Goal: Complete application form

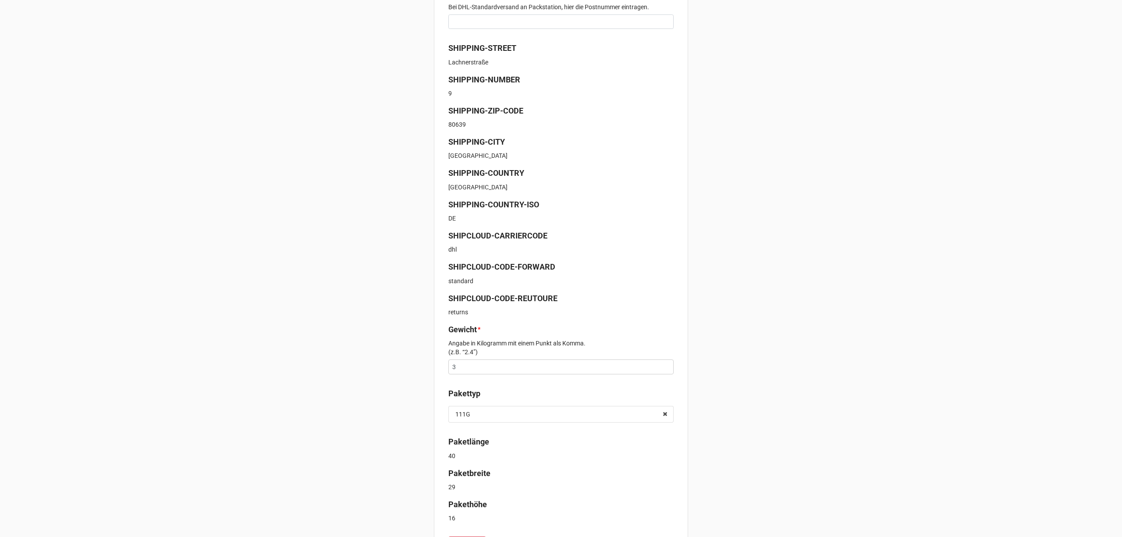
scroll to position [222, 0]
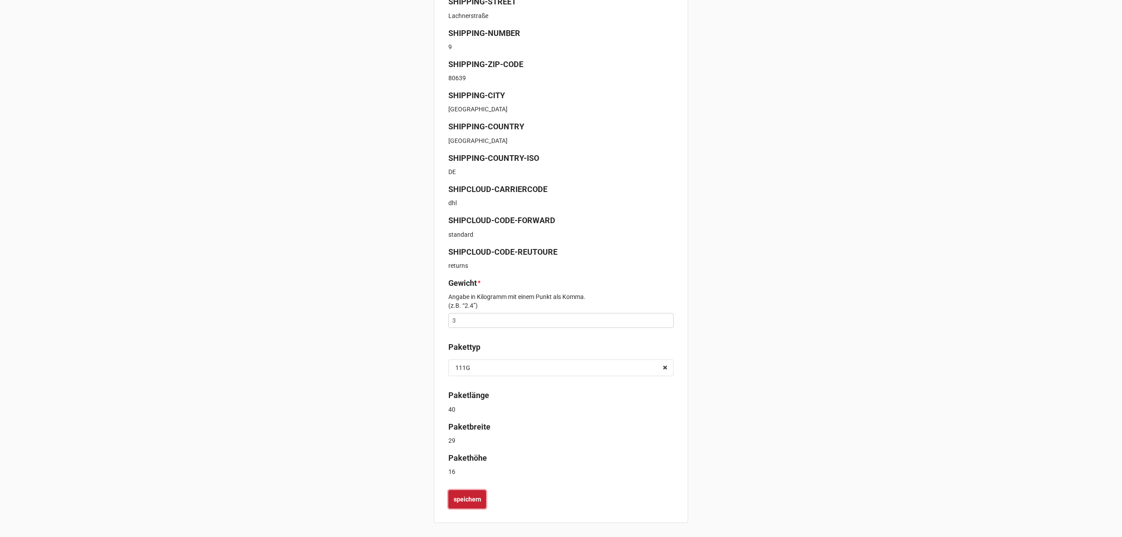
click at [451, 501] on button "speichern" at bounding box center [467, 499] width 38 height 18
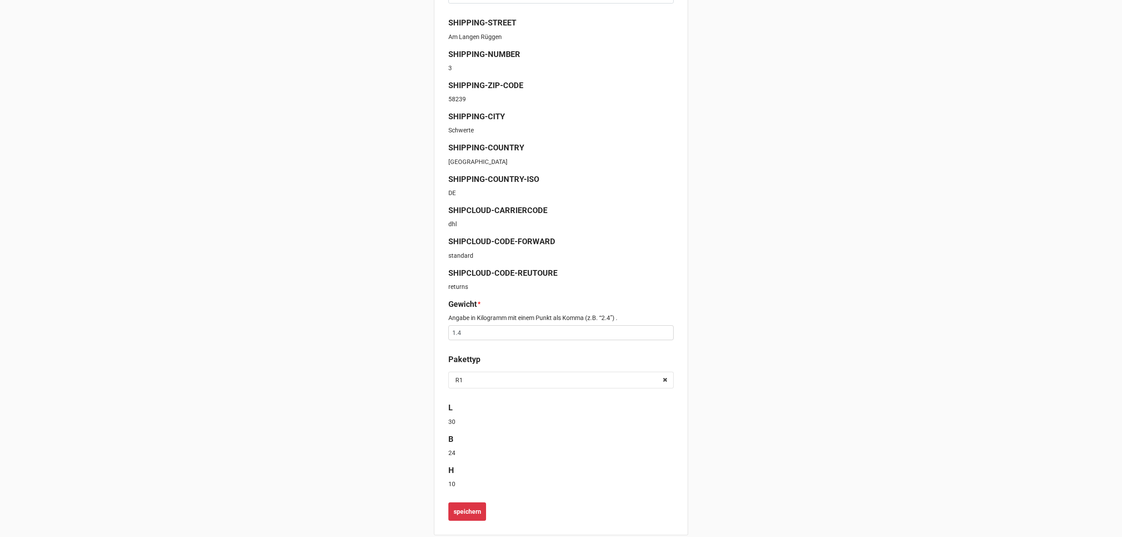
scroll to position [213, 0]
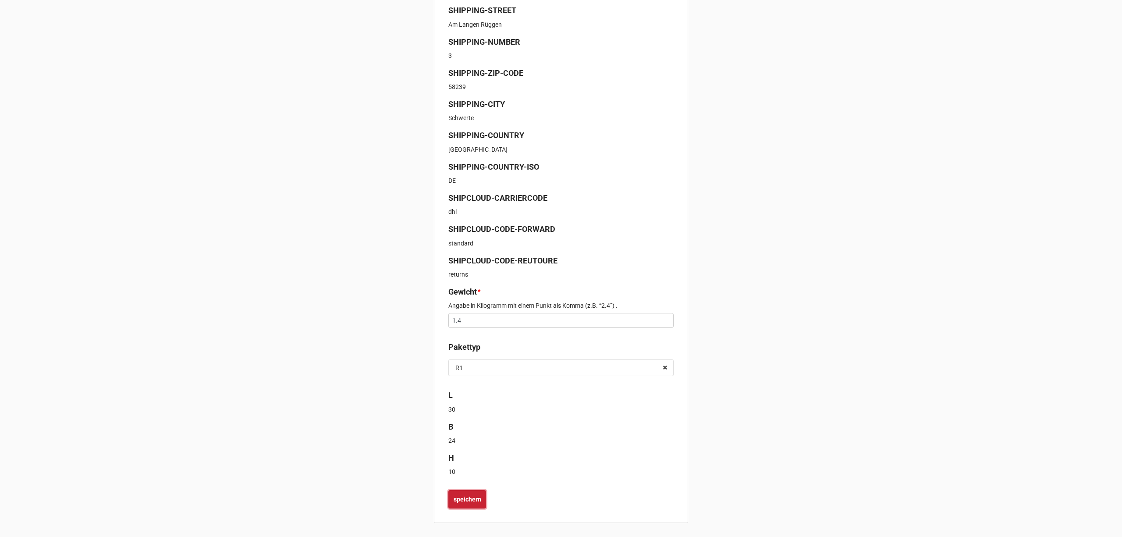
click at [468, 507] on button "speichern" at bounding box center [467, 499] width 38 height 18
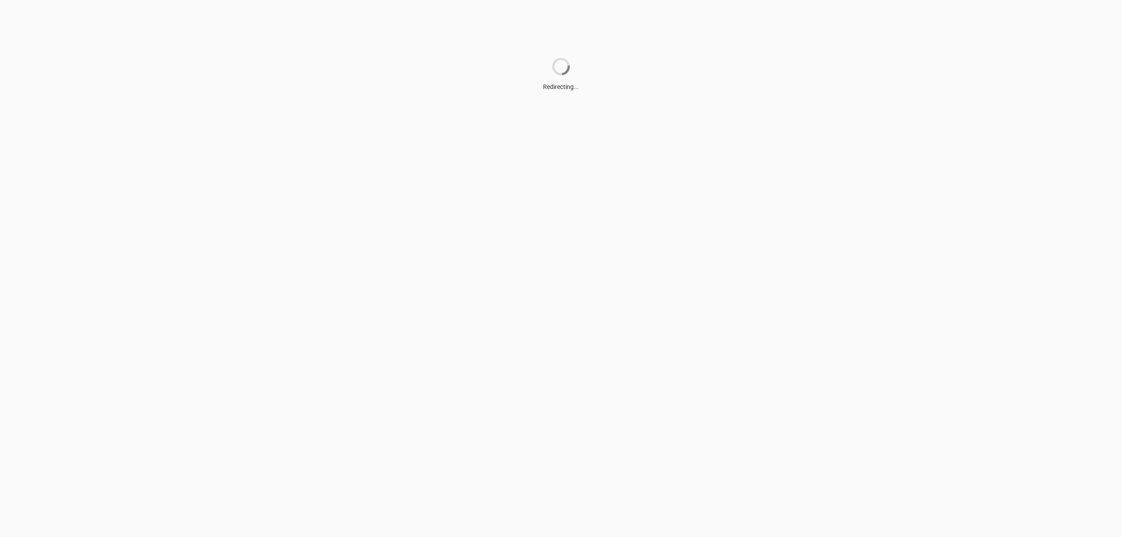
scroll to position [0, 0]
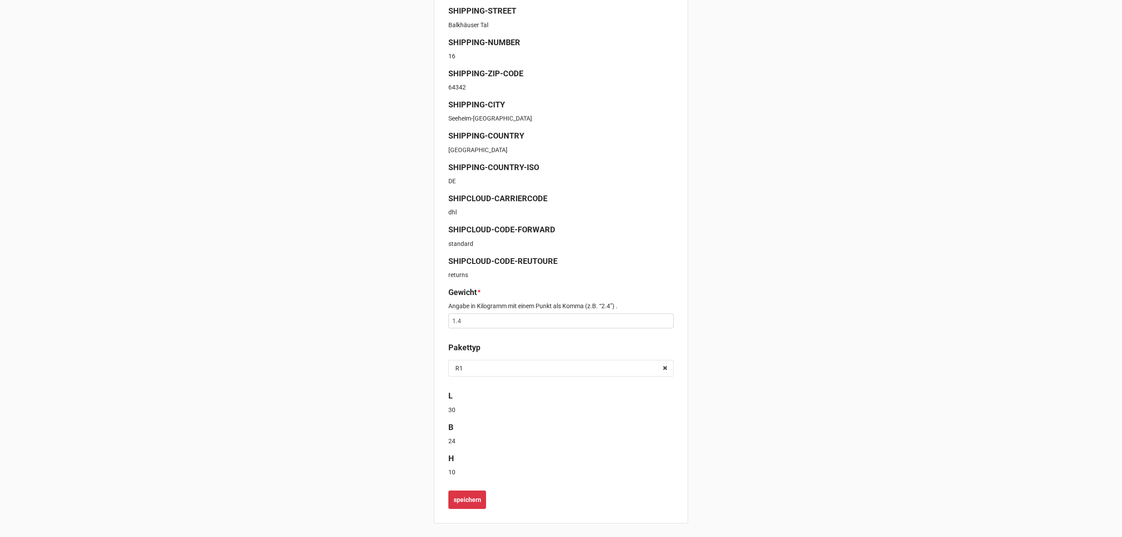
scroll to position [213, 0]
click at [470, 501] on b "speichern" at bounding box center [468, 499] width 28 height 9
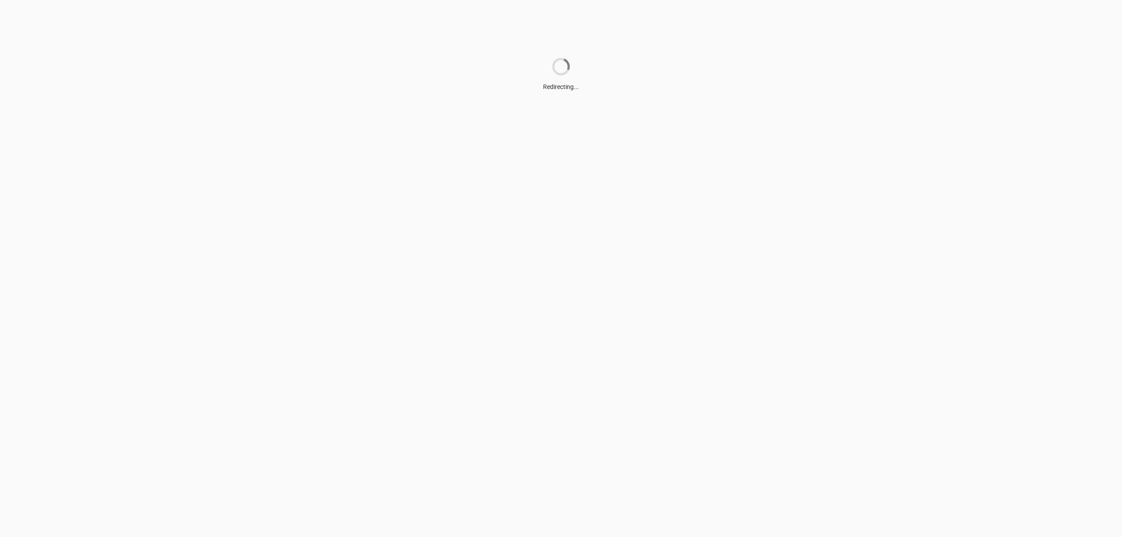
scroll to position [0, 0]
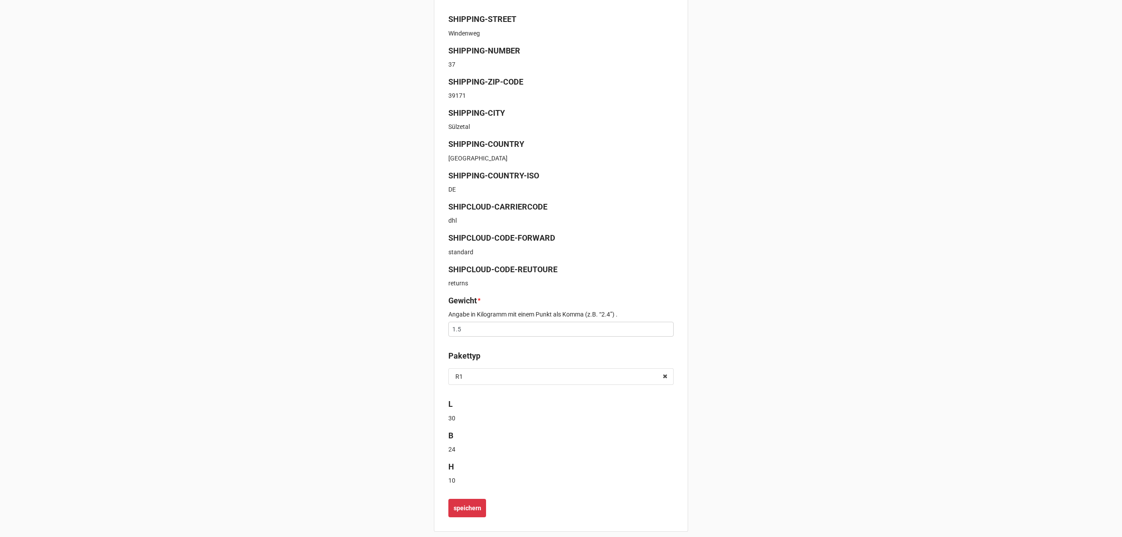
scroll to position [213, 0]
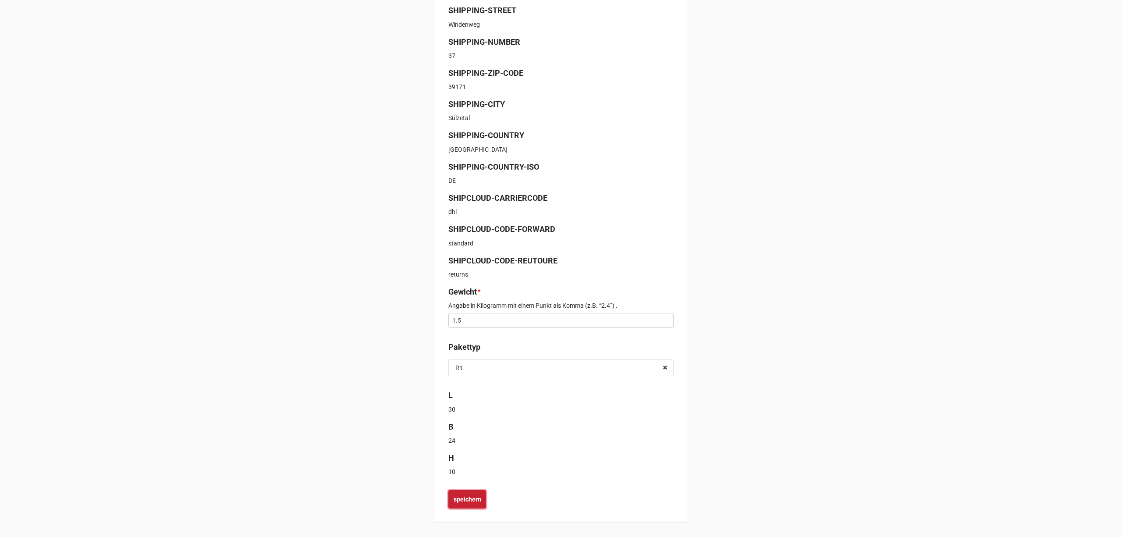
click at [471, 508] on button "speichern" at bounding box center [467, 499] width 38 height 18
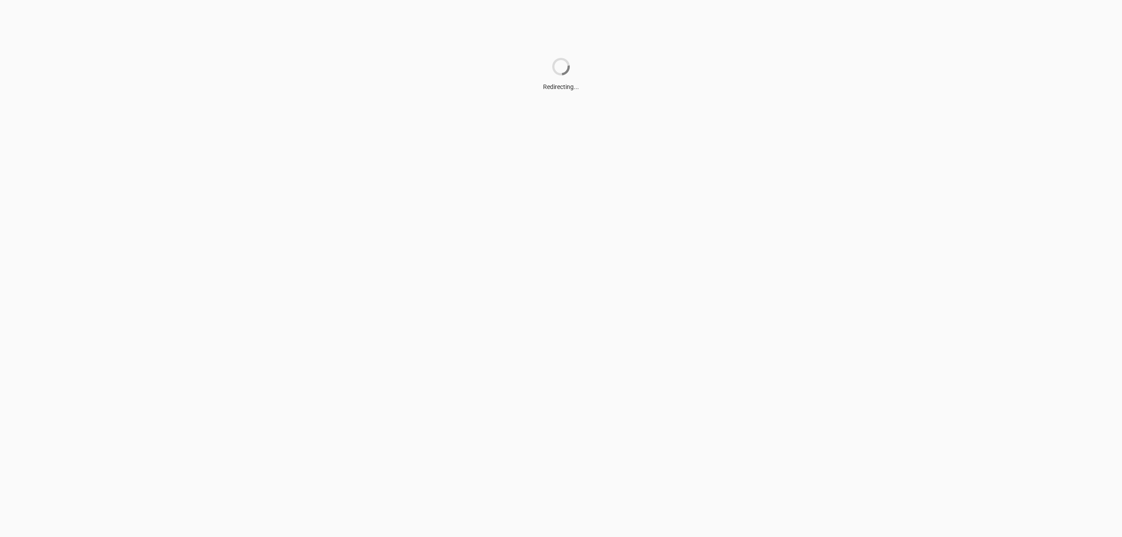
scroll to position [0, 0]
